Goal: Task Accomplishment & Management: Use online tool/utility

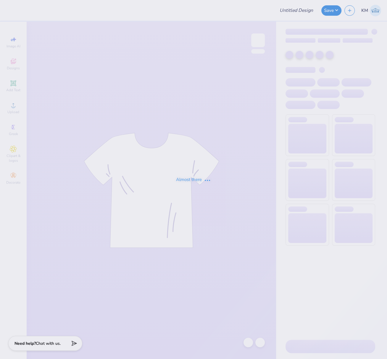
type input "FPS239878"
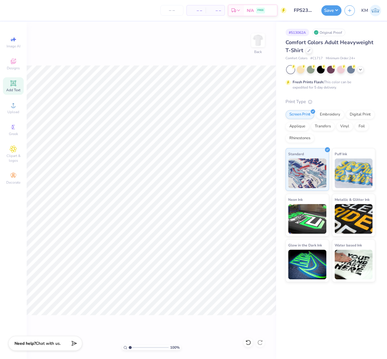
drag, startPoint x: 16, startPoint y: 83, endPoint x: 23, endPoint y: 92, distance: 10.7
click at [15, 83] on icon at bounding box center [13, 83] width 7 height 7
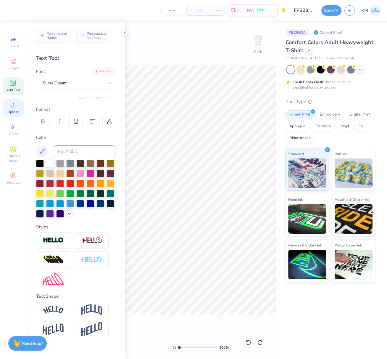
click at [13, 107] on circle at bounding box center [13, 106] width 3 height 3
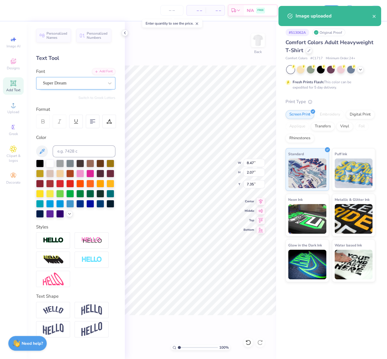
click at [89, 85] on div "Super Dream" at bounding box center [73, 82] width 62 height 9
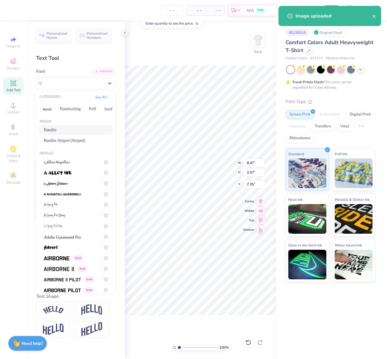
click at [63, 129] on div "Bandits" at bounding box center [76, 130] width 64 height 6
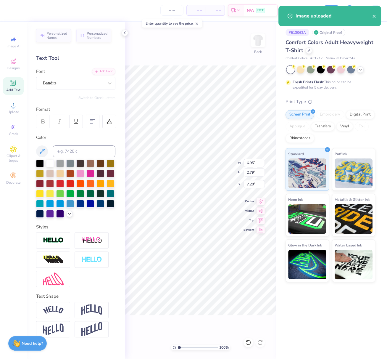
type input "6.95"
type input "2.79"
type input "7.20"
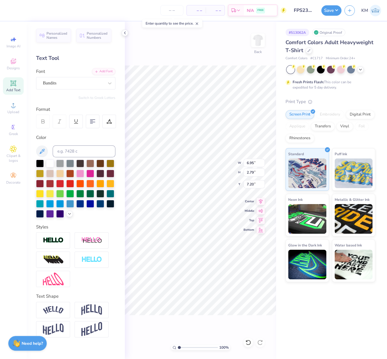
type input "13.32"
type input "9.90"
type input "7.74"
type input "14.17"
type input "10.29"
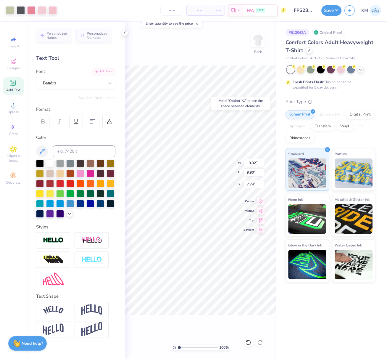
type input "7.35"
type input "12.61"
type input "9.15"
type input "3.74"
type input "12.19"
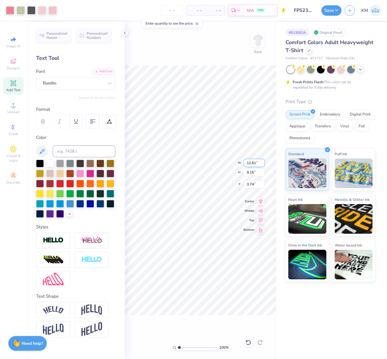
type input "8.84"
type input "4.06"
drag, startPoint x: 65, startPoint y: 81, endPoint x: 65, endPoint y: 89, distance: 8.0
click at [65, 82] on div "Super Dream" at bounding box center [73, 82] width 62 height 9
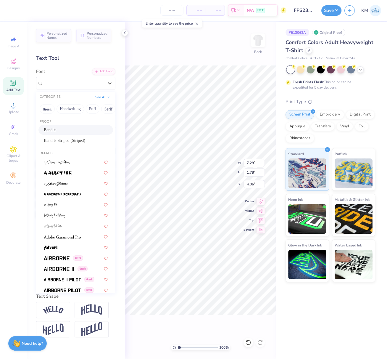
drag, startPoint x: 60, startPoint y: 129, endPoint x: 97, endPoint y: 129, distance: 37.0
click at [60, 129] on div "Bandits" at bounding box center [76, 130] width 64 height 6
type input "5.97"
type input "2.40"
type input "3.92"
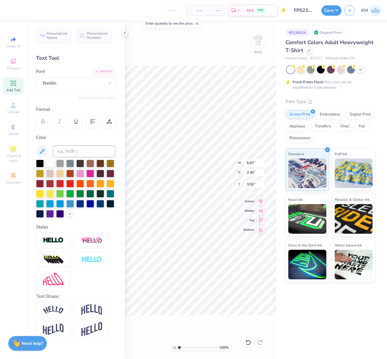
type input "11.45"
type input "8.51"
type input "4.39"
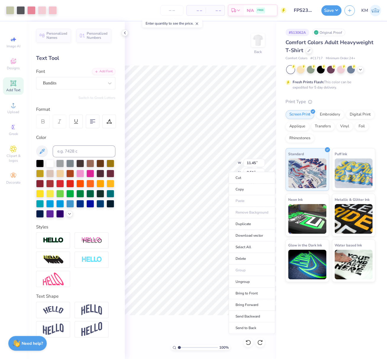
click at [247, 325] on li "Send to Back" at bounding box center [252, 328] width 46 height 12
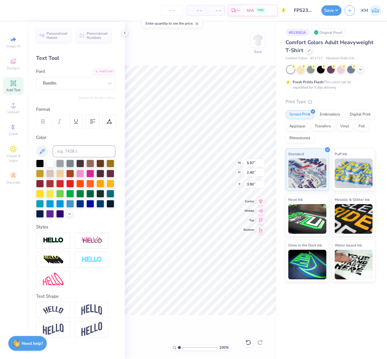
type input "3.90"
type input "6.53"
type input "1.14"
type input "11.58"
click at [70, 85] on div "Super Dream" at bounding box center [73, 82] width 62 height 9
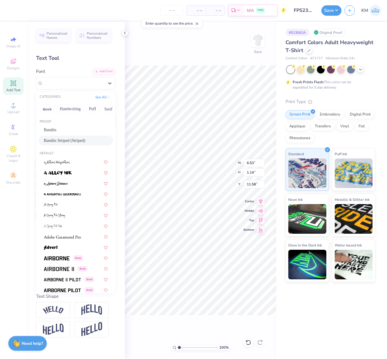
click at [54, 126] on div "Bandits" at bounding box center [75, 130] width 75 height 10
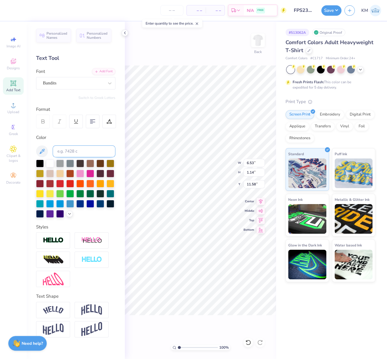
type input "4.70"
type input "1.41"
type input "11.56"
type input "6.57"
type input "1.26"
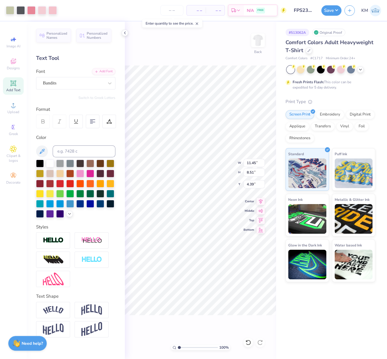
type input "10.24"
click at [76, 81] on div "Super Dream" at bounding box center [73, 82] width 62 height 9
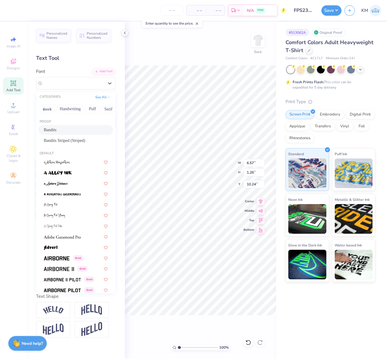
click at [65, 127] on div "Bandits" at bounding box center [76, 130] width 64 height 6
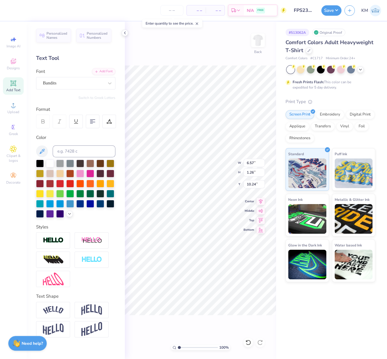
type input "4.65"
type input "1.70"
type input "10.15"
type input "9.86"
type input "11.49"
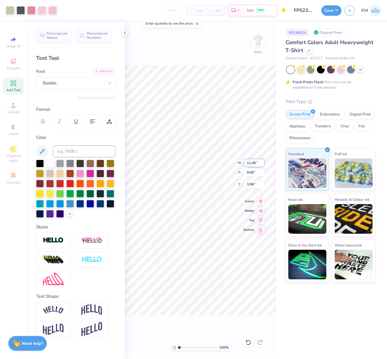
drag, startPoint x: 256, startPoint y: 163, endPoint x: 245, endPoint y: 165, distance: 11.4
click at [245, 160] on input "11.45" at bounding box center [254, 163] width 21 height 8
type input "8.00"
type input "6.29"
type input "5.26"
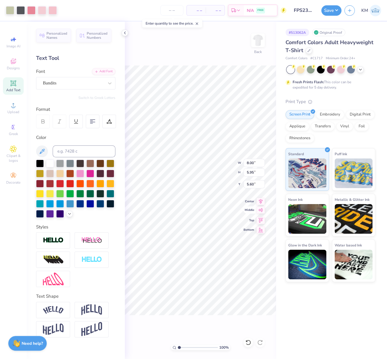
drag, startPoint x: 262, startPoint y: 200, endPoint x: 247, endPoint y: 209, distance: 17.6
click at [262, 200] on icon at bounding box center [261, 201] width 8 height 7
click at [263, 200] on icon at bounding box center [261, 200] width 8 height 7
type input "11.45"
type input "9.00"
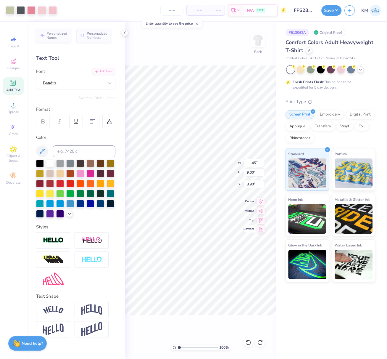
type input "3.90"
drag, startPoint x: 256, startPoint y: 164, endPoint x: 244, endPoint y: 161, distance: 12.6
click at [244, 161] on input "11.45" at bounding box center [254, 163] width 21 height 8
type input "8.00"
type input "6.29"
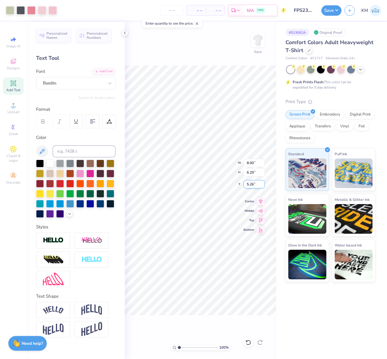
drag, startPoint x: 254, startPoint y: 184, endPoint x: 245, endPoint y: 183, distance: 9.3
click at [245, 183] on input "5.26" at bounding box center [254, 184] width 21 height 8
type input "3.00"
click at [262, 199] on icon at bounding box center [261, 200] width 8 height 7
click at [335, 10] on button "Save" at bounding box center [332, 9] width 20 height 10
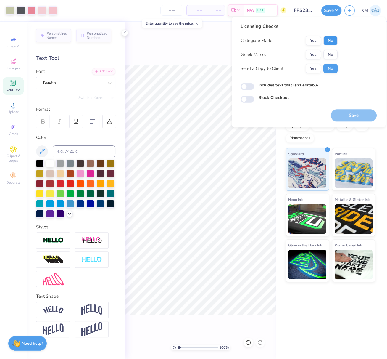
drag, startPoint x: 333, startPoint y: 42, endPoint x: 323, endPoint y: 49, distance: 11.8
click at [333, 43] on button "No" at bounding box center [331, 40] width 14 height 9
click at [316, 54] on button "Yes" at bounding box center [313, 54] width 15 height 9
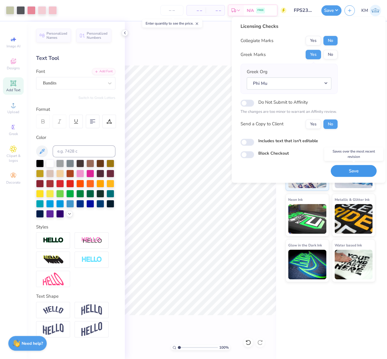
click at [351, 170] on button "Save" at bounding box center [354, 171] width 46 height 12
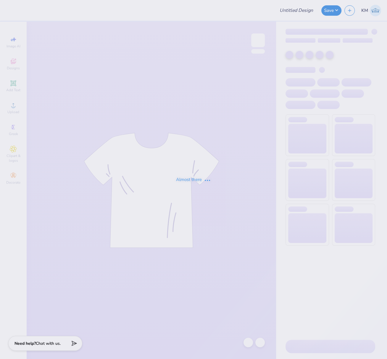
type input "FPS239888"
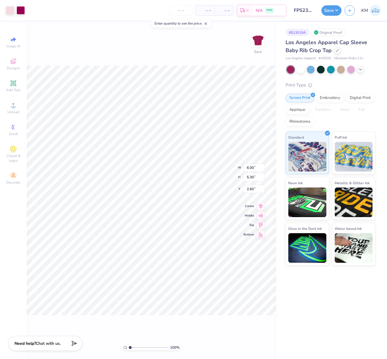
type input "1.30"
type input "0.39"
type input "4.62"
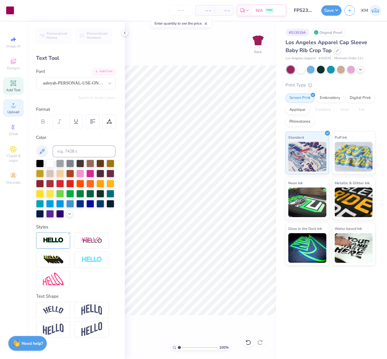
click at [12, 109] on icon at bounding box center [13, 105] width 7 height 7
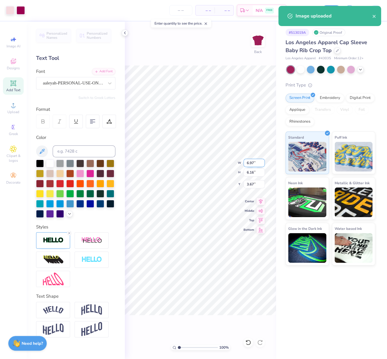
drag, startPoint x: 251, startPoint y: 163, endPoint x: 244, endPoint y: 165, distance: 7.1
click at [247, 162] on input "6.97" at bounding box center [254, 163] width 21 height 8
type input "6.00"
type input "5.30"
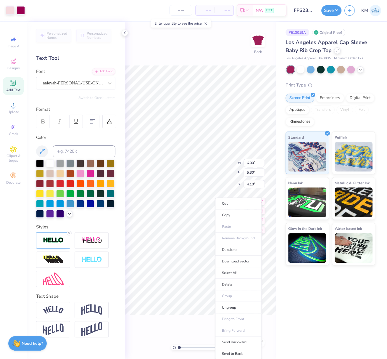
drag, startPoint x: 235, startPoint y: 351, endPoint x: 234, endPoint y: 341, distance: 10.1
click at [235, 351] on li "Send to Back" at bounding box center [238, 354] width 46 height 12
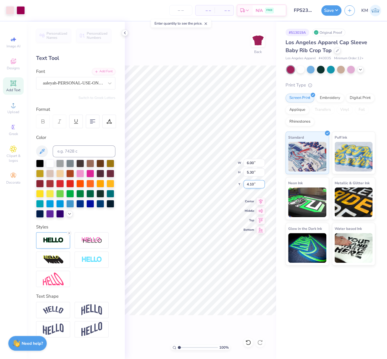
drag, startPoint x: 248, startPoint y: 183, endPoint x: 244, endPoint y: 183, distance: 4.2
click at [245, 183] on input "4.10" at bounding box center [254, 184] width 21 height 8
type input "2.50"
click at [184, 347] on input "range" at bounding box center [198, 347] width 40 height 5
type input "2.26"
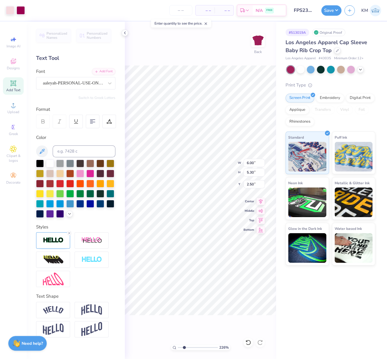
type input "1.68"
type input "1.92"
type input "3.23"
type input "4.57"
type input "1.51"
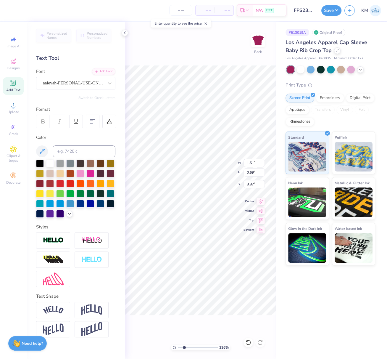
type input "3.93"
type input "3.15"
type input "1.32"
type input "0.69"
type input "3.74"
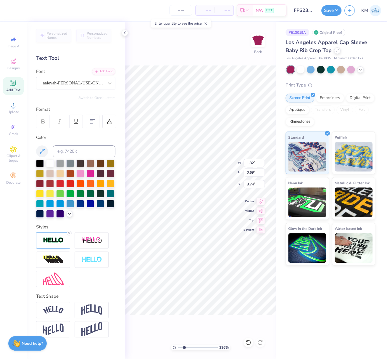
type input "1.30"
type input "0.39"
type input "4.52"
drag, startPoint x: 179, startPoint y: 346, endPoint x: 155, endPoint y: 346, distance: 24.3
click at [160, 344] on div "101 % Back" at bounding box center [200, 190] width 151 height 337
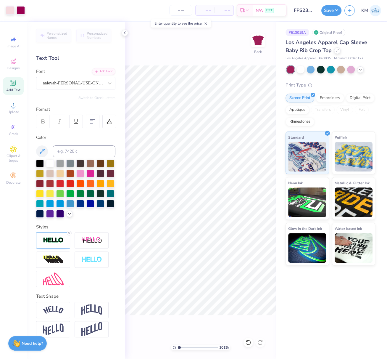
type input "1.01"
drag, startPoint x: 351, startPoint y: 10, endPoint x: 311, endPoint y: 16, distance: 39.9
click at [309, 17] on div "Art colors – – Per Item – – Total Est. Delivery N/A FREE Design Title FPS239888…" at bounding box center [193, 10] width 387 height 21
click at [336, 10] on button "Save" at bounding box center [332, 9] width 20 height 10
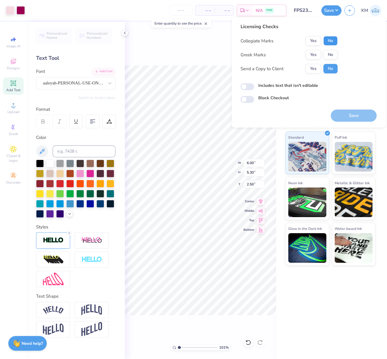
click at [334, 40] on button "No" at bounding box center [331, 40] width 14 height 9
click at [315, 53] on button "Yes" at bounding box center [313, 54] width 15 height 9
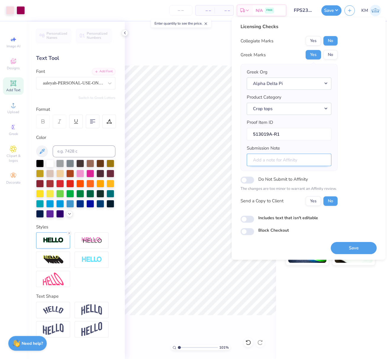
click at [289, 157] on input "Submission Note" at bounding box center [289, 159] width 85 height 13
type input "Eta Chapter, Bid Day event"
drag, startPoint x: 356, startPoint y: 247, endPoint x: 358, endPoint y: 263, distance: 16.1
click at [356, 247] on button "Save" at bounding box center [354, 248] width 46 height 12
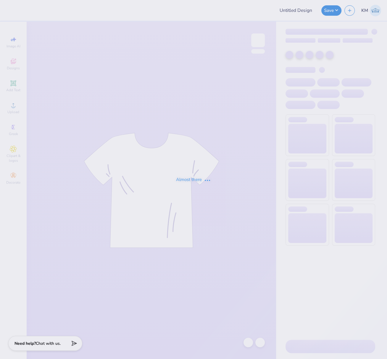
type input "FPS239878"
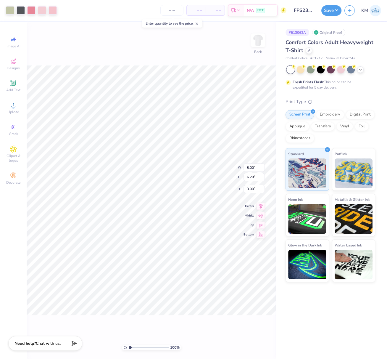
type input "5.95"
type input "3.34"
click at [10, 106] on icon at bounding box center [13, 105] width 7 height 7
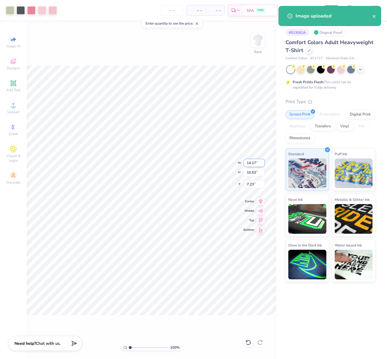
drag, startPoint x: 248, startPoint y: 162, endPoint x: 258, endPoint y: 162, distance: 10.1
click at [256, 162] on input "14.17" at bounding box center [254, 163] width 21 height 8
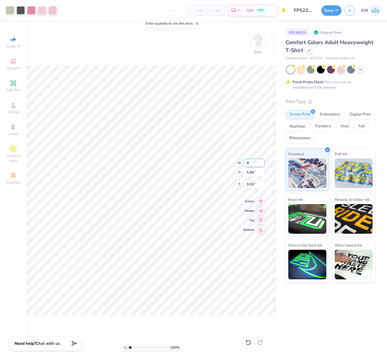
type input "8.00"
type input "5.95"
click at [177, 350] on li "Send to Back" at bounding box center [174, 354] width 46 height 12
type input "4.04"
click at [337, 9] on button "Save" at bounding box center [332, 9] width 20 height 10
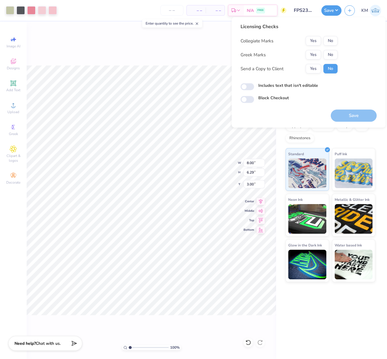
click at [330, 46] on div "Collegiate Marks Yes No Greek Marks Yes No Send a Copy to Client Yes No" at bounding box center [289, 54] width 97 height 37
click at [317, 54] on button "Yes" at bounding box center [313, 54] width 15 height 9
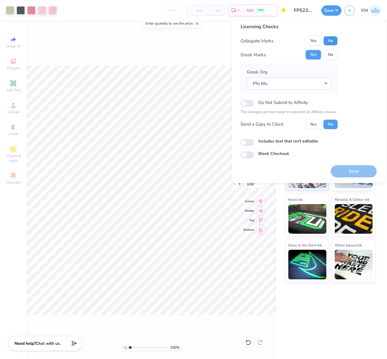
click at [333, 38] on button "No" at bounding box center [331, 40] width 14 height 9
drag, startPoint x: 357, startPoint y: 171, endPoint x: 353, endPoint y: 189, distance: 18.1
click at [357, 171] on button "Save" at bounding box center [354, 171] width 46 height 12
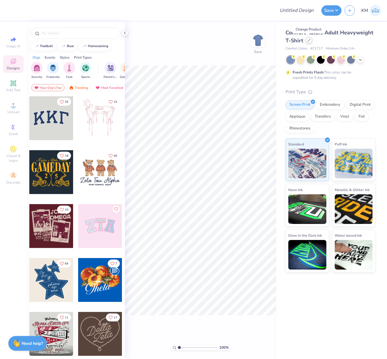
click at [309, 40] on icon at bounding box center [309, 40] width 3 height 3
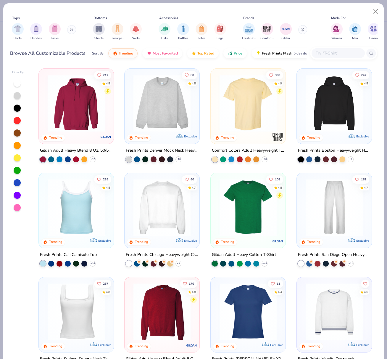
click at [332, 52] on input "text" at bounding box center [338, 53] width 46 height 7
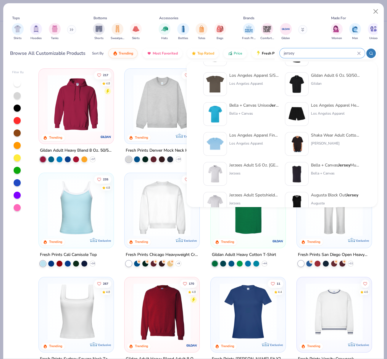
scroll to position [60, 0]
type input "jersey"
click at [299, 140] on img at bounding box center [297, 143] width 18 height 18
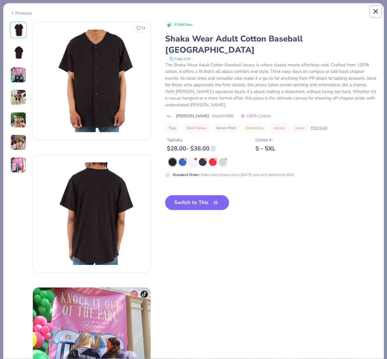
click at [375, 11] on button "Close" at bounding box center [375, 11] width 11 height 11
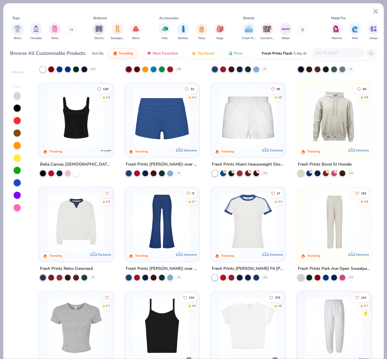
scroll to position [298, 0]
click at [80, 235] on img at bounding box center [76, 221] width 63 height 57
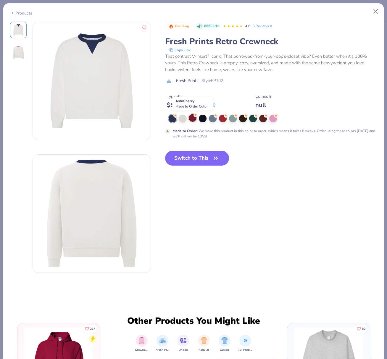
click at [192, 119] on div at bounding box center [193, 118] width 8 height 8
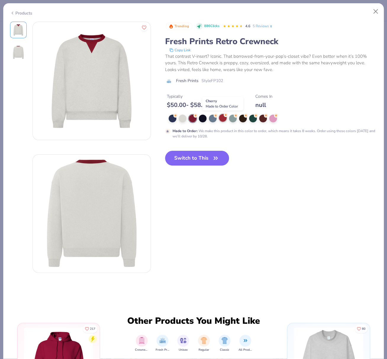
click at [221, 120] on div at bounding box center [223, 118] width 8 height 8
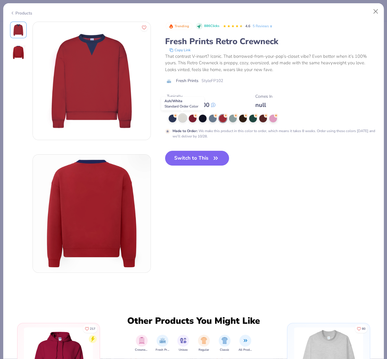
click at [184, 118] on div at bounding box center [183, 118] width 8 height 8
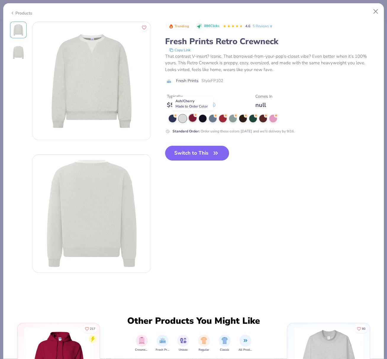
click at [195, 119] on div at bounding box center [193, 118] width 8 height 8
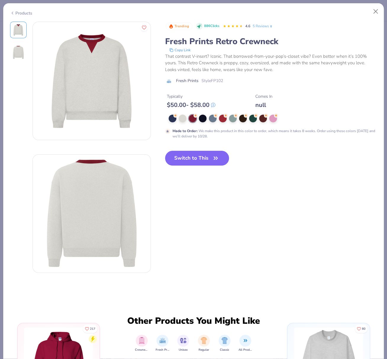
click at [190, 157] on button "Switch to This" at bounding box center [197, 158] width 64 height 15
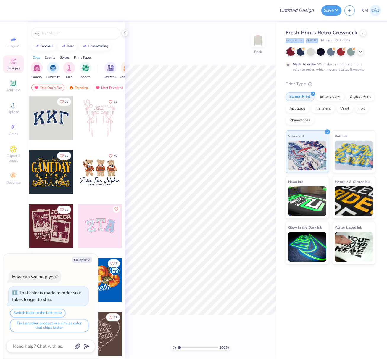
drag, startPoint x: 285, startPoint y: 41, endPoint x: 318, endPoint y: 41, distance: 33.5
click at [318, 40] on div "Fresh Prints Retro Crewneck Fresh Prints # FP102 Minimum Order: 50 + Made to or…" at bounding box center [331, 143] width 111 height 243
copy div "Fresh Prints # FP102"
click at [12, 109] on icon at bounding box center [13, 105] width 7 height 7
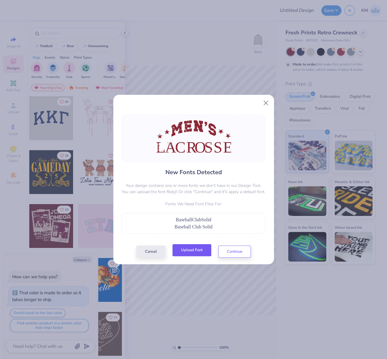
click at [199, 252] on button "Upload Font" at bounding box center [192, 250] width 39 height 12
click at [190, 252] on button "Upload Font" at bounding box center [192, 250] width 39 height 12
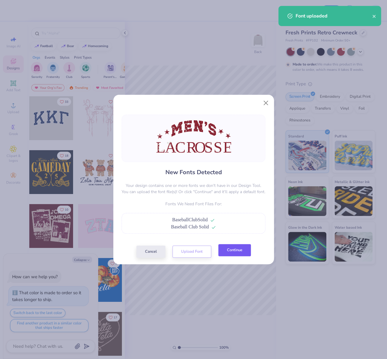
click at [243, 251] on button "Continue" at bounding box center [235, 250] width 33 height 12
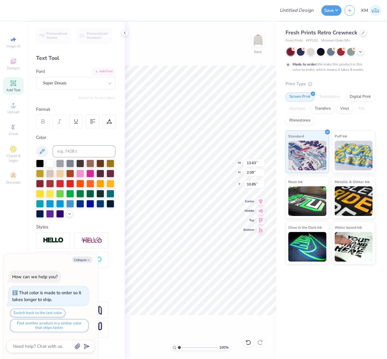
click at [52, 83] on div "Super Dream" at bounding box center [73, 82] width 62 height 9
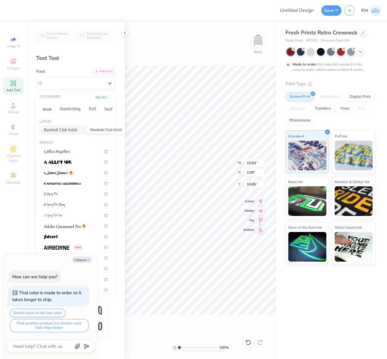
drag, startPoint x: 62, startPoint y: 130, endPoint x: 65, endPoint y: 131, distance: 3.7
click at [62, 130] on span "Baseball Club Solid" at bounding box center [60, 130] width 33 height 6
type textarea "x"
type input "12.45"
type input "2.00"
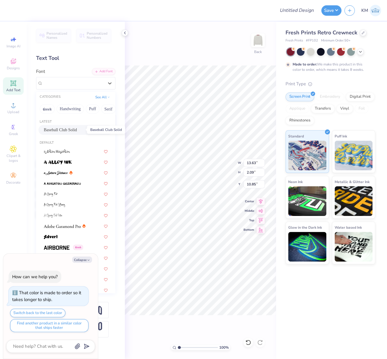
type input "11.11"
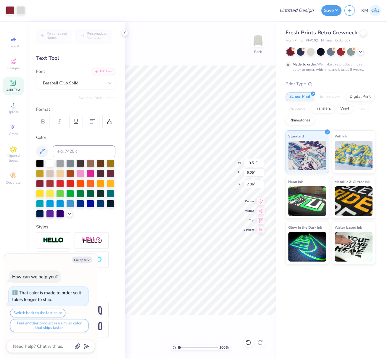
type textarea "x"
type input "12.45"
type input "2.00"
type input "13.13"
type textarea "x"
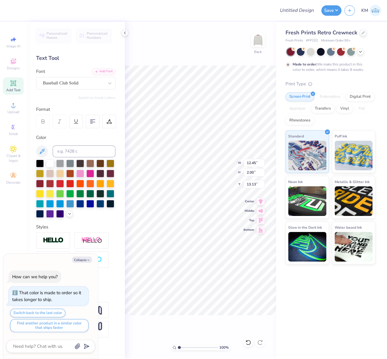
type input "11.11"
type textarea "x"
type input "4.11"
type textarea "x"
type input "4.13"
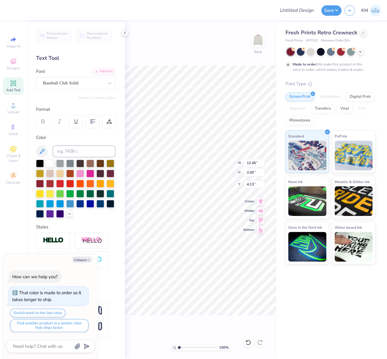
type textarea "x"
type input "4.12"
type textarea "x"
type input "4.13"
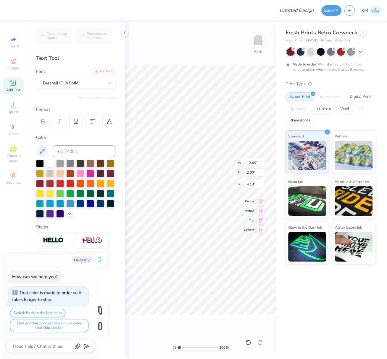
type textarea "x"
type textarea "M"
type textarea "x"
type textarea "ME"
type textarea "x"
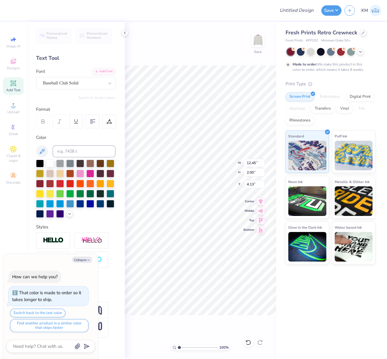
type textarea "MEN"
type textarea "x"
type textarea "MEN'"
type textarea "x"
type textarea "MEN'S"
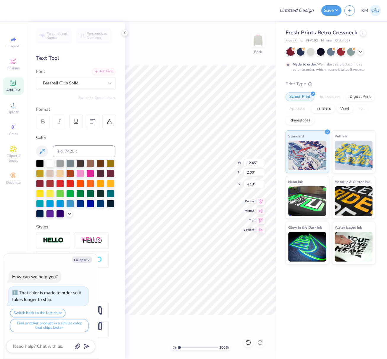
scroll to position [5, 1]
click at [84, 260] on button "Collapse" at bounding box center [82, 259] width 20 height 6
type textarea "x"
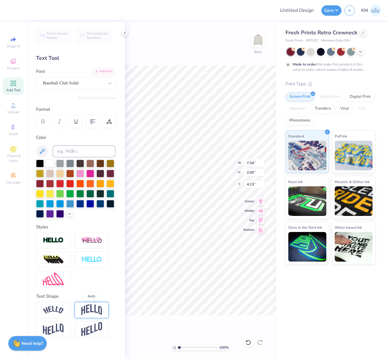
click at [95, 308] on img at bounding box center [91, 309] width 21 height 11
type input "3.52"
type input "3.37"
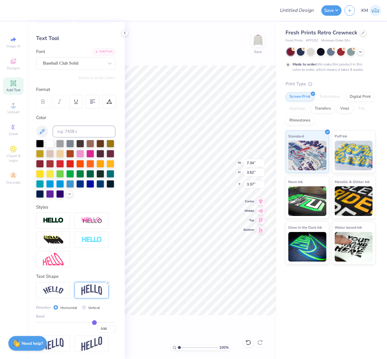
scroll to position [29, 0]
drag, startPoint x: 99, startPoint y: 329, endPoint x: 105, endPoint y: 331, distance: 5.8
click at [105, 330] on input "0.50" at bounding box center [107, 328] width 18 height 7
type input "0.30"
type input "0.3"
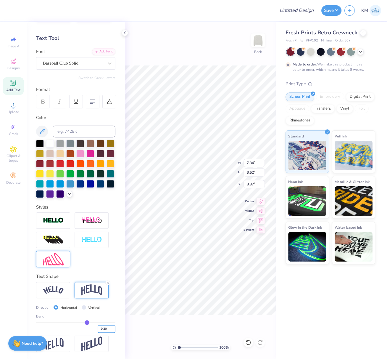
type input "2.88"
type input "3.69"
type input "2.37"
click at [110, 99] on icon at bounding box center [109, 101] width 5 height 5
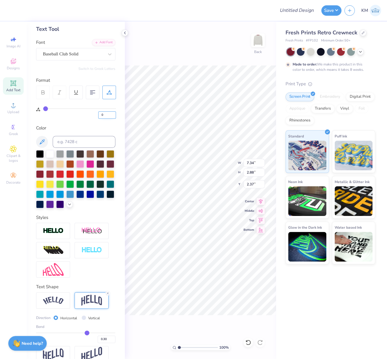
click at [101, 114] on input "0" at bounding box center [107, 114] width 18 height 7
type input "10"
type input "8.48"
type input "3.02"
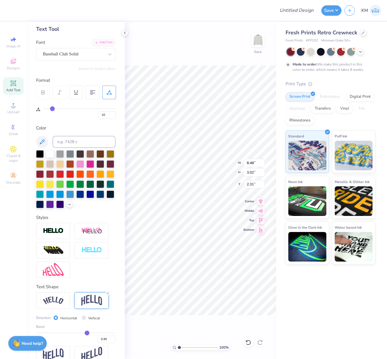
type input "3.00"
drag, startPoint x: 104, startPoint y: 115, endPoint x: 101, endPoint y: 114, distance: 3.4
click at [101, 114] on input "10" at bounding box center [107, 114] width 18 height 7
type input "8"
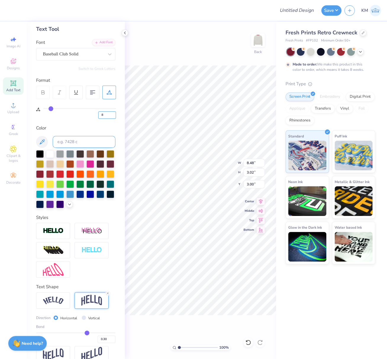
type input "8.25"
type input "2.99"
type input "3.01"
type input "2.43"
type input "13.33"
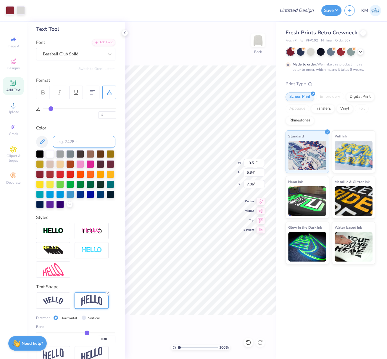
type input "3.33"
type input "13.51"
type input "5.84"
type input "13.11"
type input "13.33"
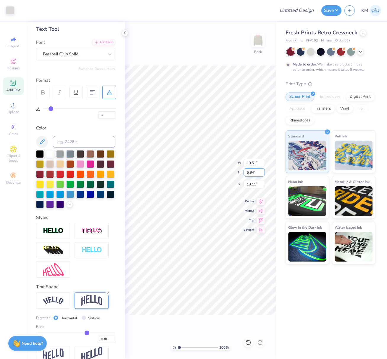
type input "3.33"
type input "7.06"
type input "7.48"
type input "8.25"
type input "2.99"
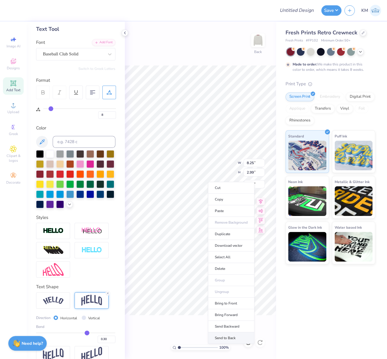
click at [240, 334] on li "Send to Back" at bounding box center [231, 338] width 46 height 12
type input "7.20"
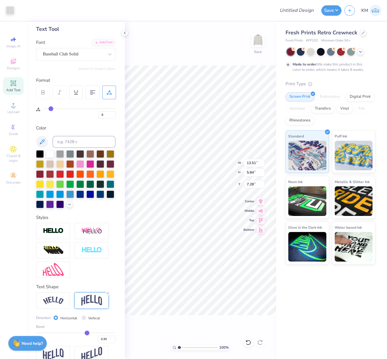
type input "7.08"
type input "13.95"
type input "6.03"
type input "0"
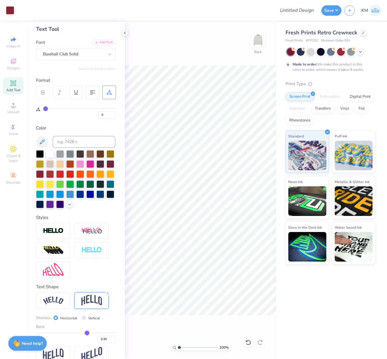
scroll to position [14, 0]
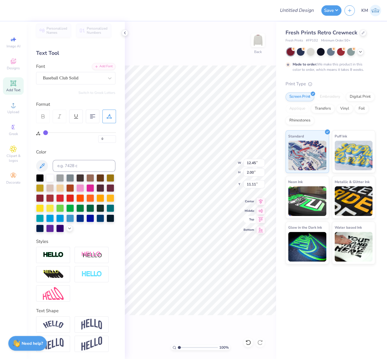
type input "12.83"
type input "2.06"
type input "13.08"
type input "2.11"
type input "11.07"
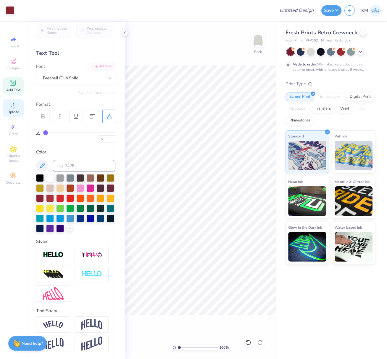
click at [11, 109] on div "Upload" at bounding box center [13, 107] width 21 height 17
type input "13.08"
type input "2.11"
type input "12.96"
drag, startPoint x: 246, startPoint y: 163, endPoint x: 262, endPoint y: 163, distance: 15.7
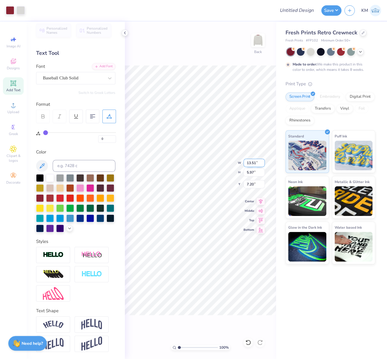
click at [262, 163] on input "13.51" at bounding box center [254, 163] width 21 height 8
type input "5"
type input "4.00"
type input "1.77"
type input "0.50"
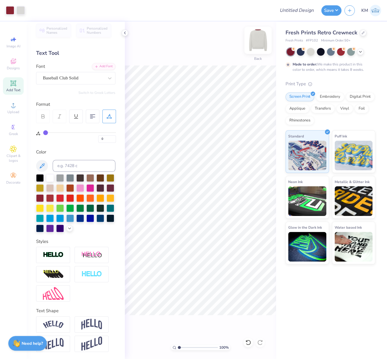
click at [261, 44] on img at bounding box center [258, 40] width 24 height 24
click at [14, 109] on circle at bounding box center [13, 106] width 3 height 3
type input "3.65"
type input "1.08"
type input "15.11"
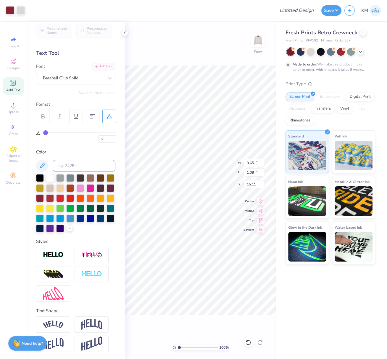
type input "3"
click at [58, 73] on div "Super Dream" at bounding box center [73, 77] width 62 height 9
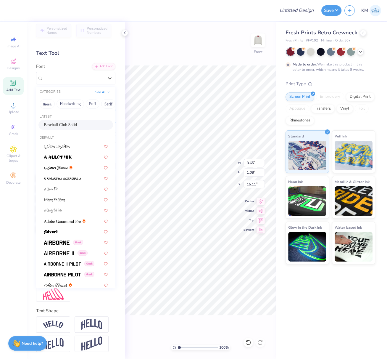
click at [67, 122] on span "Baseball Club Solid" at bounding box center [60, 125] width 33 height 6
type input "3"
type input "3.26"
type input "1.05"
type input "15.22"
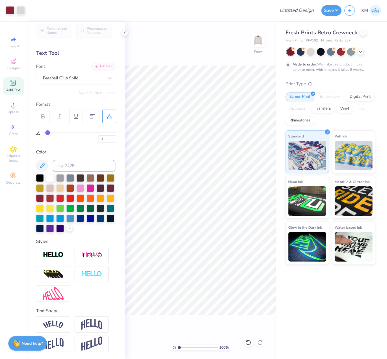
type input "3"
drag, startPoint x: 256, startPoint y: 162, endPoint x: 245, endPoint y: 163, distance: 10.7
click at [245, 163] on input "15.00" at bounding box center [254, 163] width 21 height 8
type input "12"
type input "3"
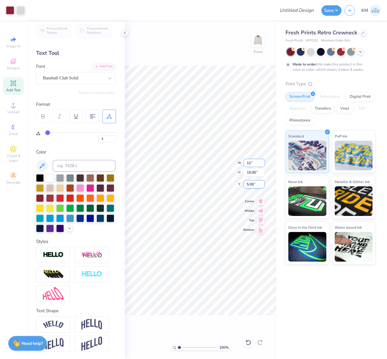
type input "12.00"
type input "6.50"
drag, startPoint x: 257, startPoint y: 163, endPoint x: 246, endPoint y: 163, distance: 10.7
click at [247, 162] on input "12.00" at bounding box center [254, 163] width 21 height 8
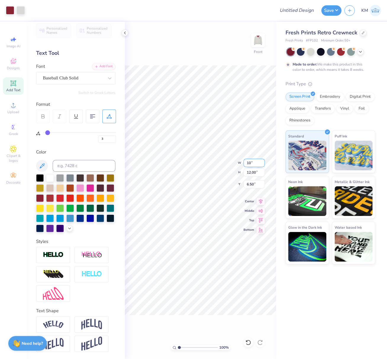
type input "10"
type input "3"
type input "10.00"
click at [247, 183] on input "7.50" at bounding box center [254, 184] width 21 height 8
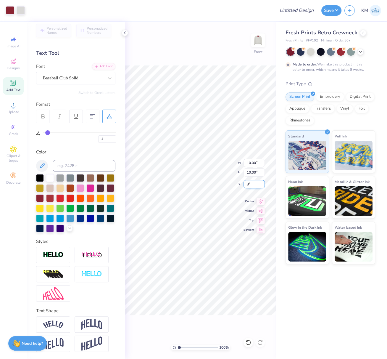
type input "3"
type input "3.00"
click at [261, 199] on icon at bounding box center [261, 200] width 8 height 7
type input "3"
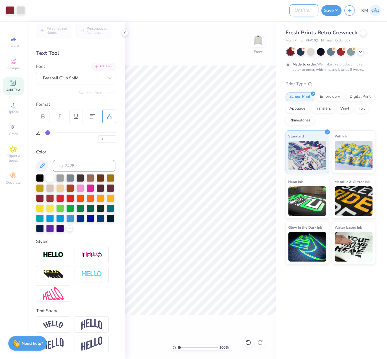
click at [297, 12] on input "Design Title" at bounding box center [304, 10] width 29 height 12
paste input "FPS239955"
type input "FPS239955"
type input "3"
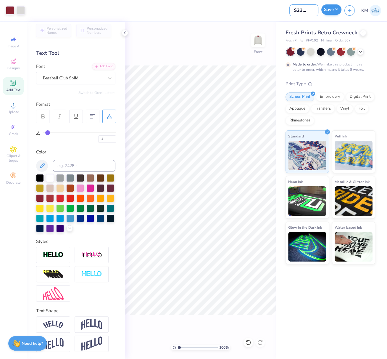
type input "FPS239955"
click at [336, 11] on button "Save" at bounding box center [332, 9] width 20 height 10
type input "3"
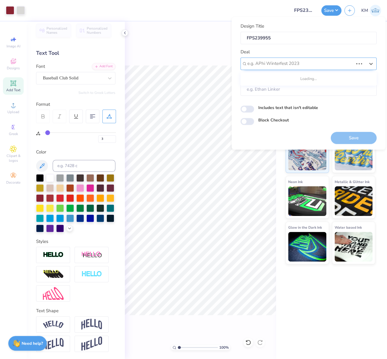
drag, startPoint x: 276, startPoint y: 63, endPoint x: 274, endPoint y: 70, distance: 7.0
click at [276, 63] on div at bounding box center [301, 64] width 106 height 8
click at [274, 81] on div "Design Tool Gallery" at bounding box center [308, 80] width 131 height 10
type input "design tool gallery"
type input "3"
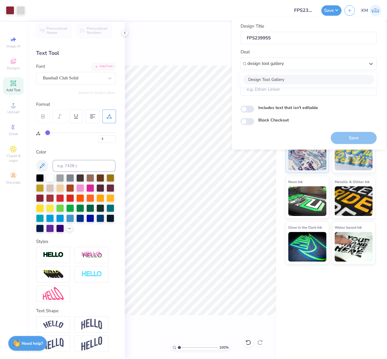
type input "Design Tool Gallery User"
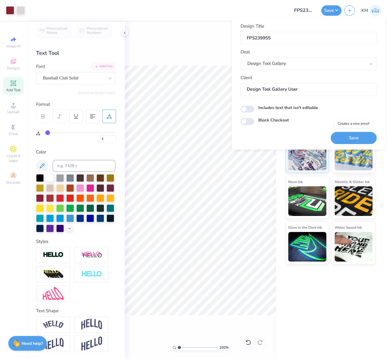
click at [357, 137] on button "Save" at bounding box center [354, 138] width 46 height 12
type input "3"
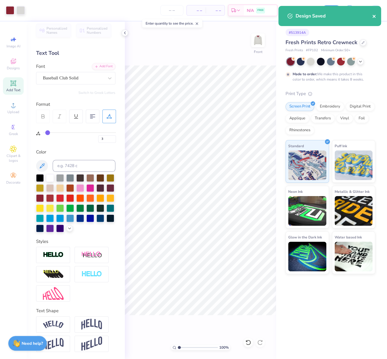
drag, startPoint x: 374, startPoint y: 16, endPoint x: 354, endPoint y: 15, distance: 19.6
click at [374, 16] on icon "close" at bounding box center [374, 16] width 4 height 5
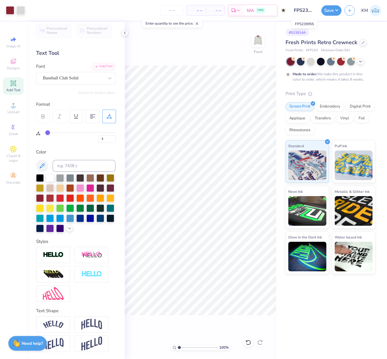
scroll to position [0, 6]
drag, startPoint x: 295, startPoint y: 10, endPoint x: 318, endPoint y: 11, distance: 22.5
click at [317, 11] on input "FPS239955" at bounding box center [304, 10] width 29 height 12
